Goal: Task Accomplishment & Management: Use online tool/utility

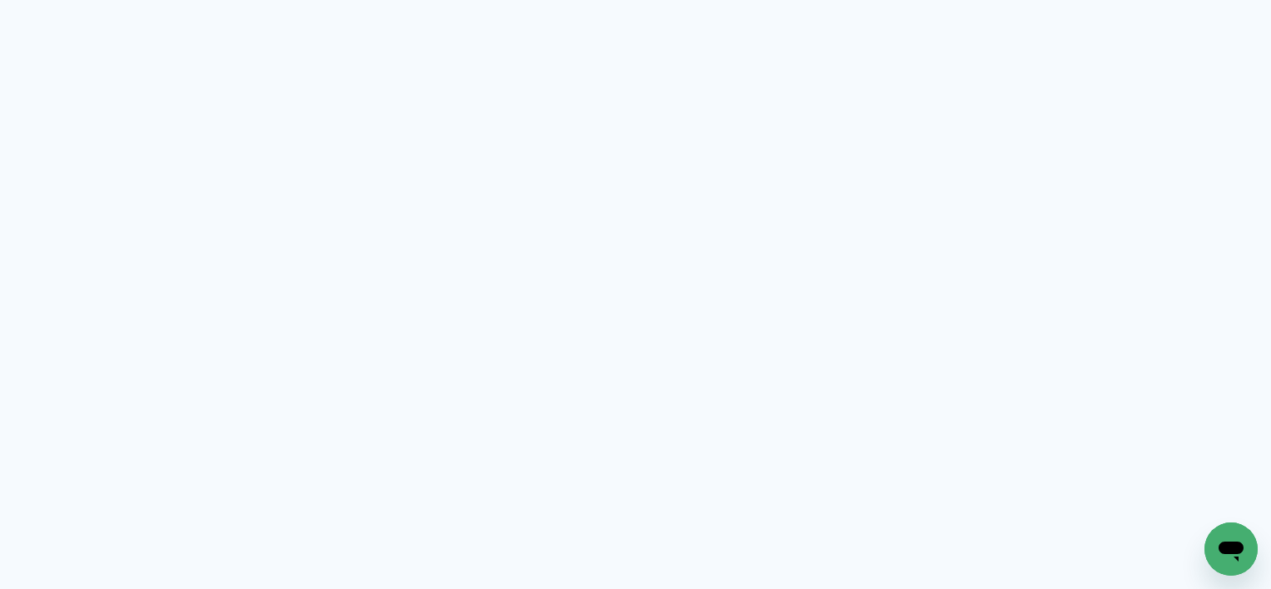
click at [631, 176] on neon-animated-pages "Prosite Website + Landing pages Proof Sistema de seleção e venda de fotos Desig…" at bounding box center [635, 294] width 1271 height 589
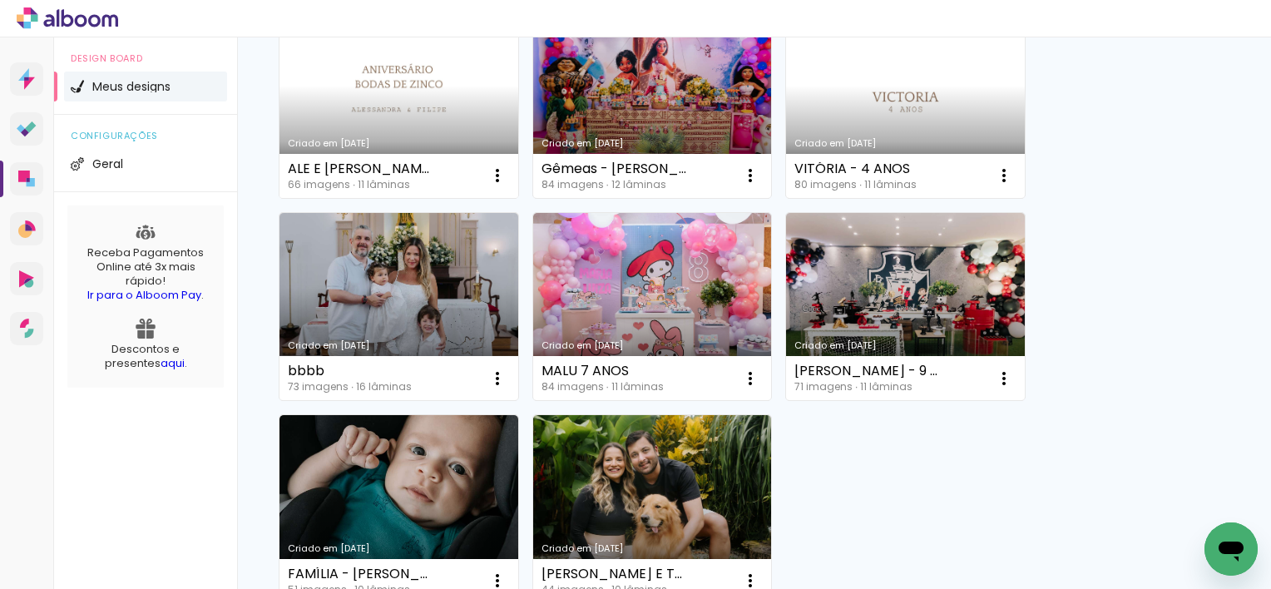
scroll to position [270, 0]
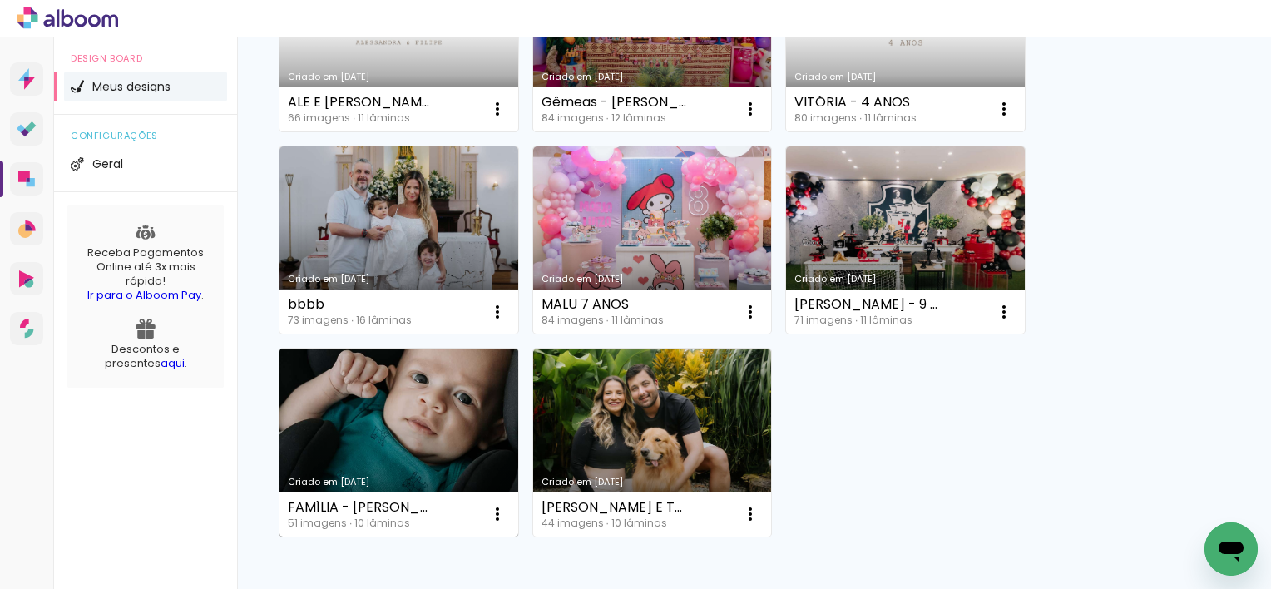
click at [432, 417] on link "Criado em 03/02/25" at bounding box center [399, 443] width 239 height 188
